Goal: Navigation & Orientation: Find specific page/section

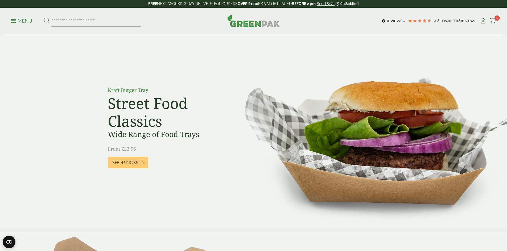
click at [481, 21] on icon at bounding box center [483, 20] width 7 height 5
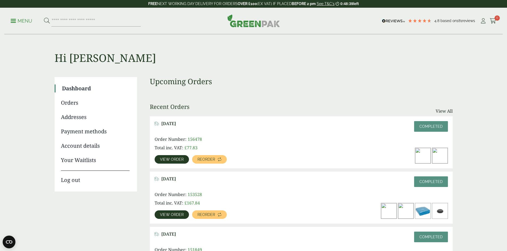
click at [17, 19] on link "Menu" at bounding box center [22, 20] width 22 height 5
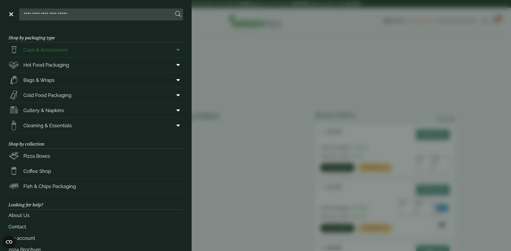
click at [172, 48] on span at bounding box center [177, 50] width 12 height 10
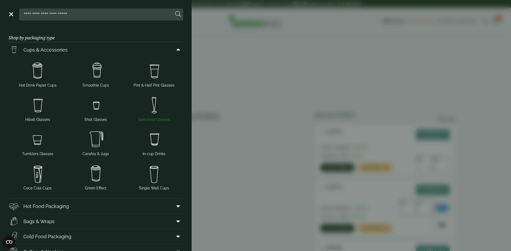
click at [151, 105] on img at bounding box center [154, 105] width 54 height 21
